Goal: Navigation & Orientation: Find specific page/section

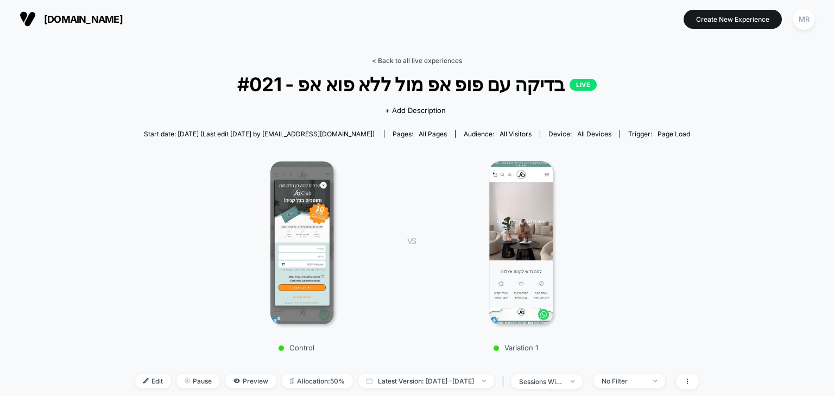
click at [382, 58] on link "< Back to all live experiences" at bounding box center [417, 60] width 90 height 8
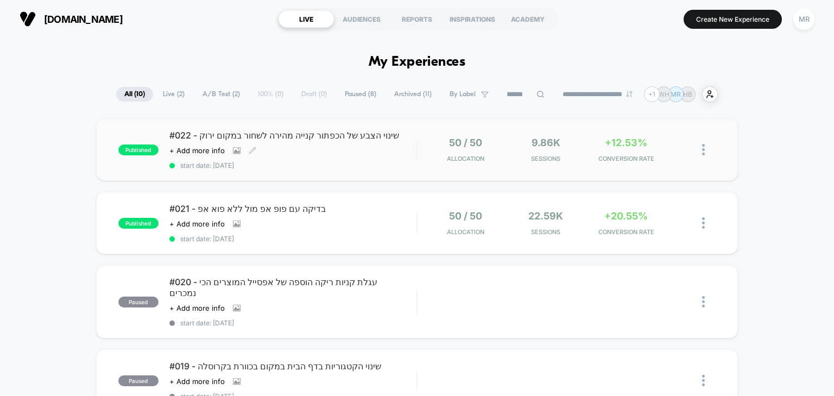
click at [254, 133] on span "#022 - שינוי הצבע של הכפתור קנייה מהירה לשחור במקום ירוק" at bounding box center [293, 135] width 248 height 11
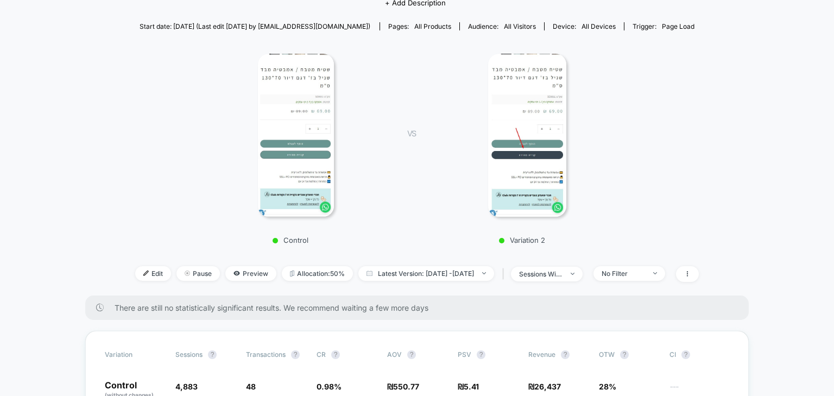
scroll to position [217, 0]
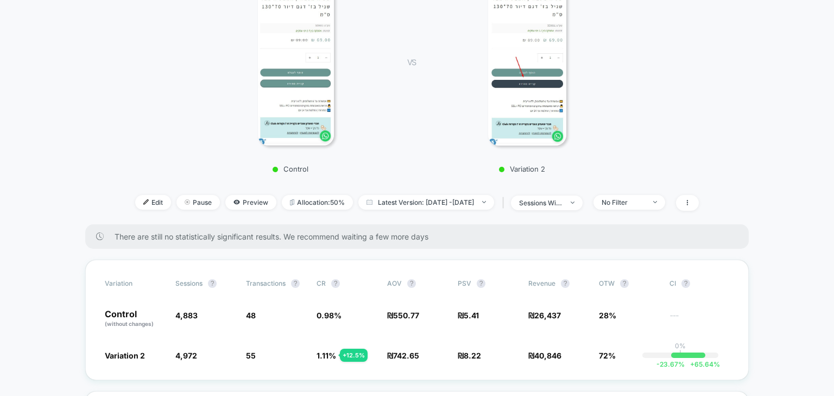
scroll to position [217, 0]
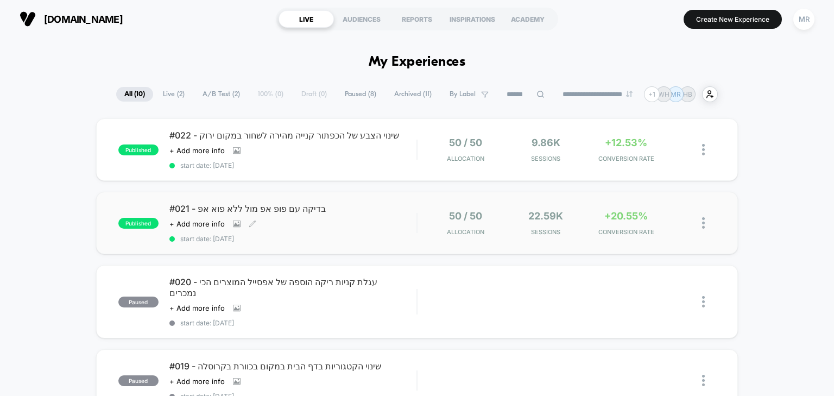
click at [274, 203] on span "#021 - בדיקה עם פופ אפ מול ללא פוא אפ" at bounding box center [293, 208] width 248 height 11
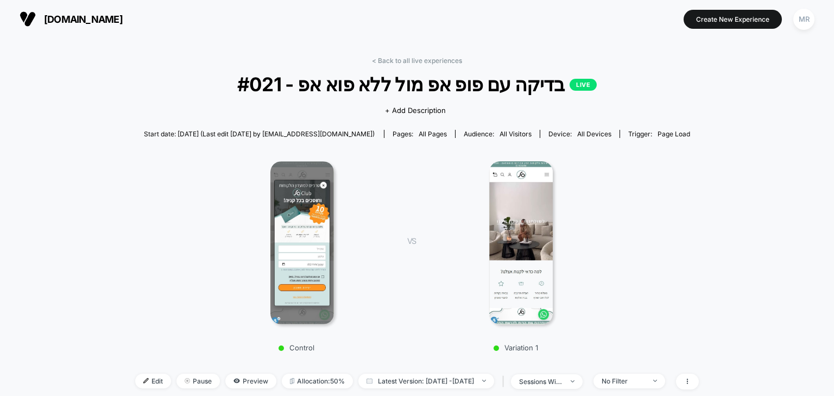
scroll to position [92, 0]
